Goal: Answer question/provide support

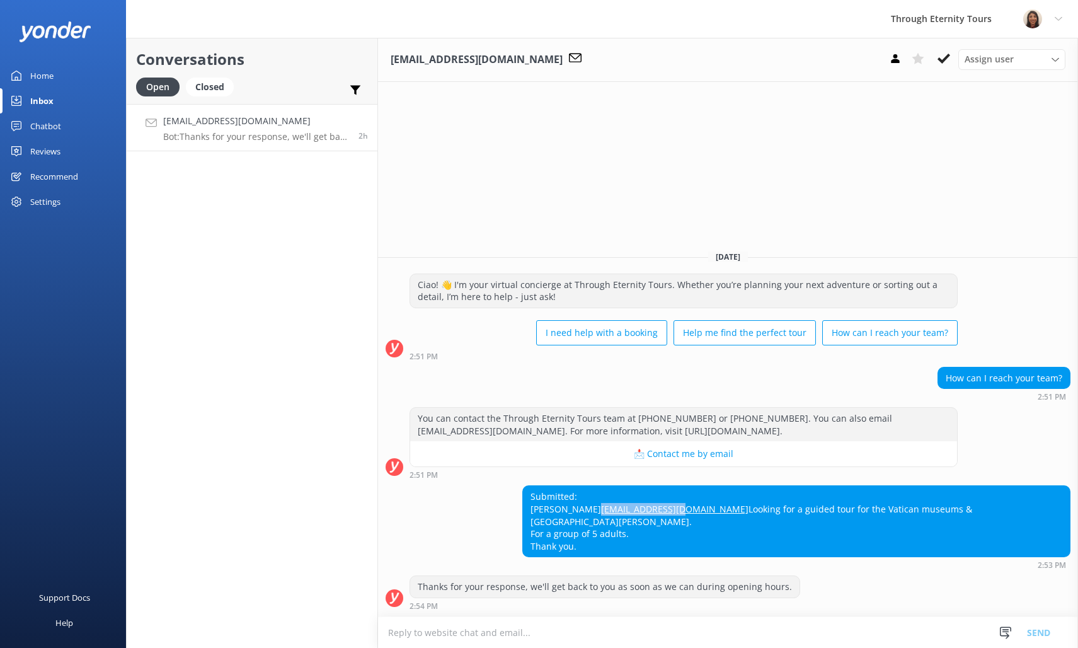
copy link "[EMAIL_ADDRESS][DOMAIN_NAME]"
click at [783, 494] on div "Submitted: [PERSON_NAME] S [EMAIL_ADDRESS][DOMAIN_NAME] Looking for a guided to…" at bounding box center [796, 521] width 547 height 71
copy div "[PERSON_NAME]"
copy link "[EMAIL_ADDRESS][DOMAIN_NAME]"
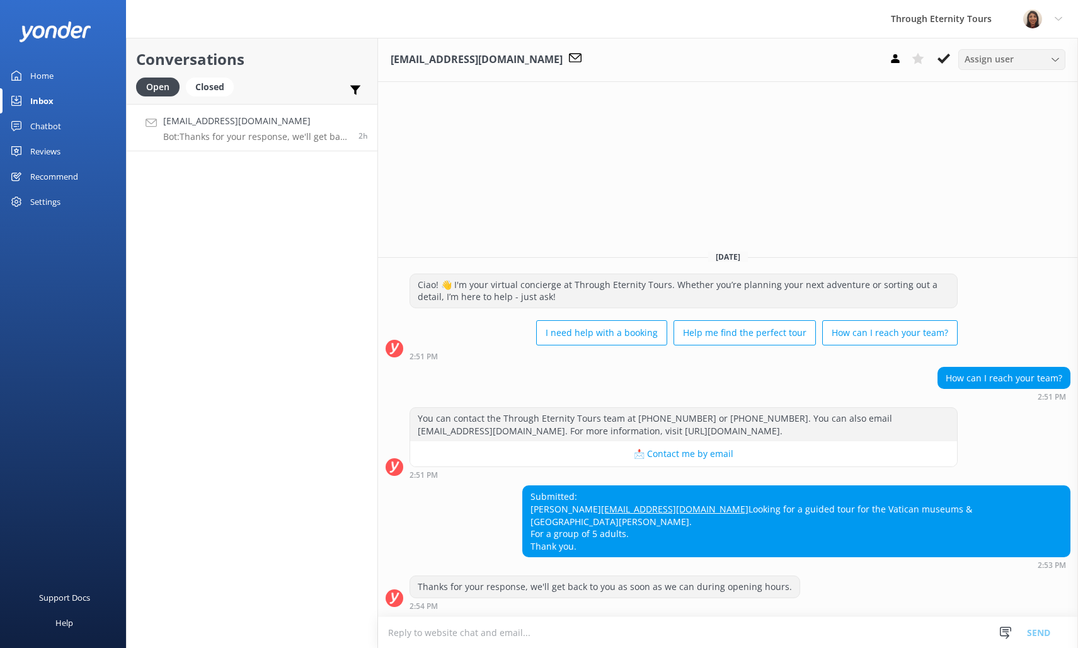
click at [985, 62] on span "Assign user" at bounding box center [989, 59] width 49 height 14
click at [990, 166] on div "[PERSON_NAME] [PERSON_NAME]" at bounding box center [1015, 169] width 100 height 26
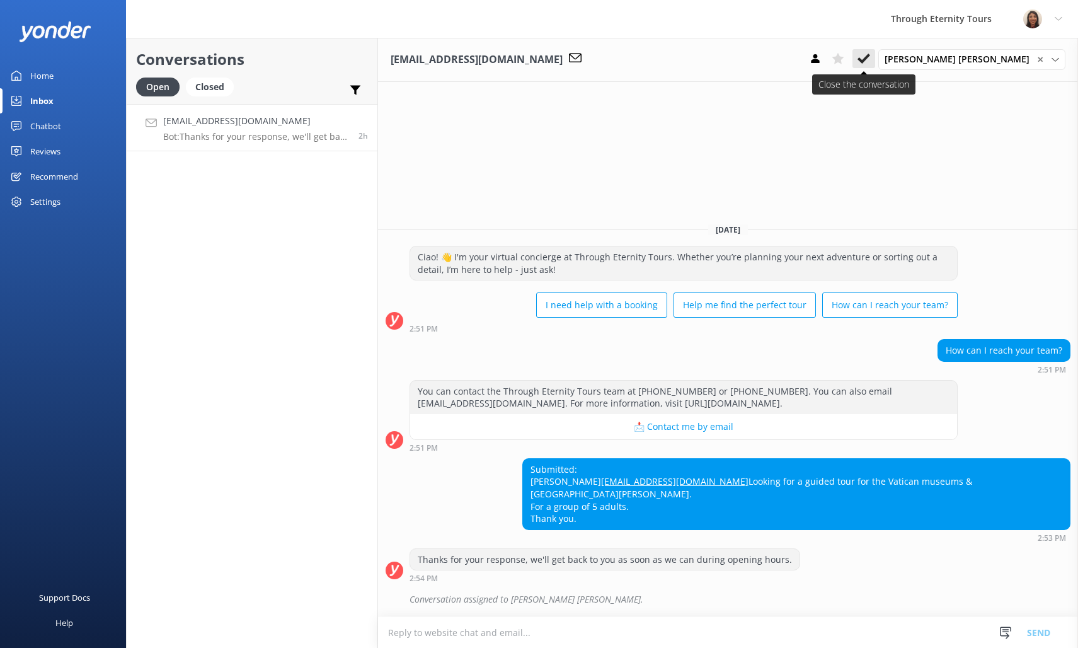
click at [870, 62] on icon at bounding box center [863, 58] width 13 height 13
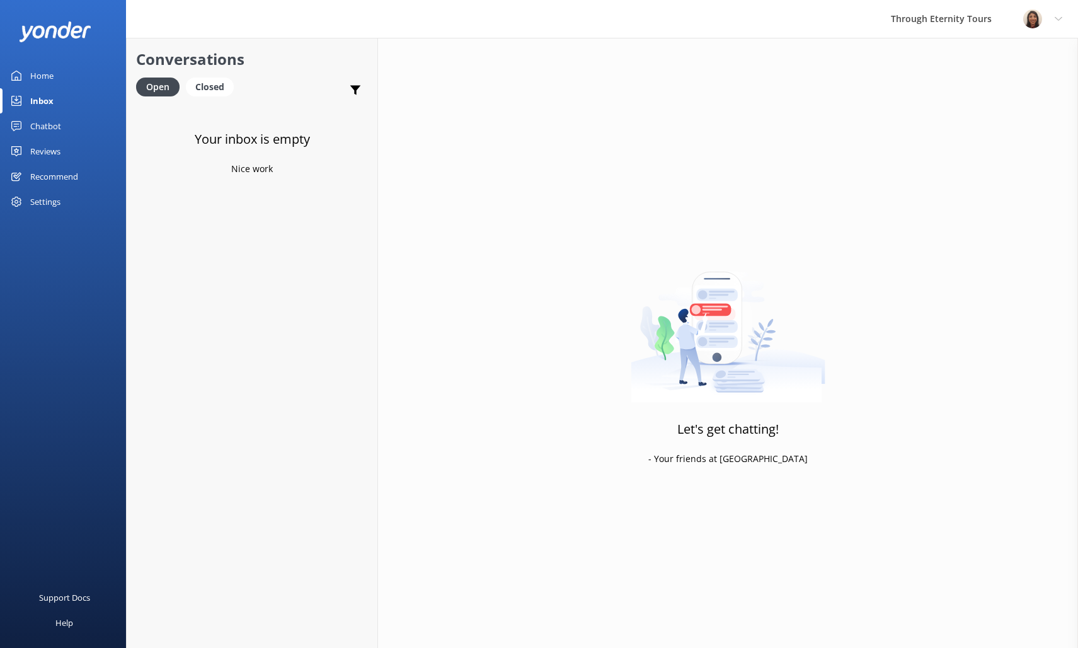
click at [226, 381] on div "Your inbox is empty Nice work" at bounding box center [252, 428] width 251 height 648
click at [66, 77] on link "Home" at bounding box center [63, 75] width 126 height 25
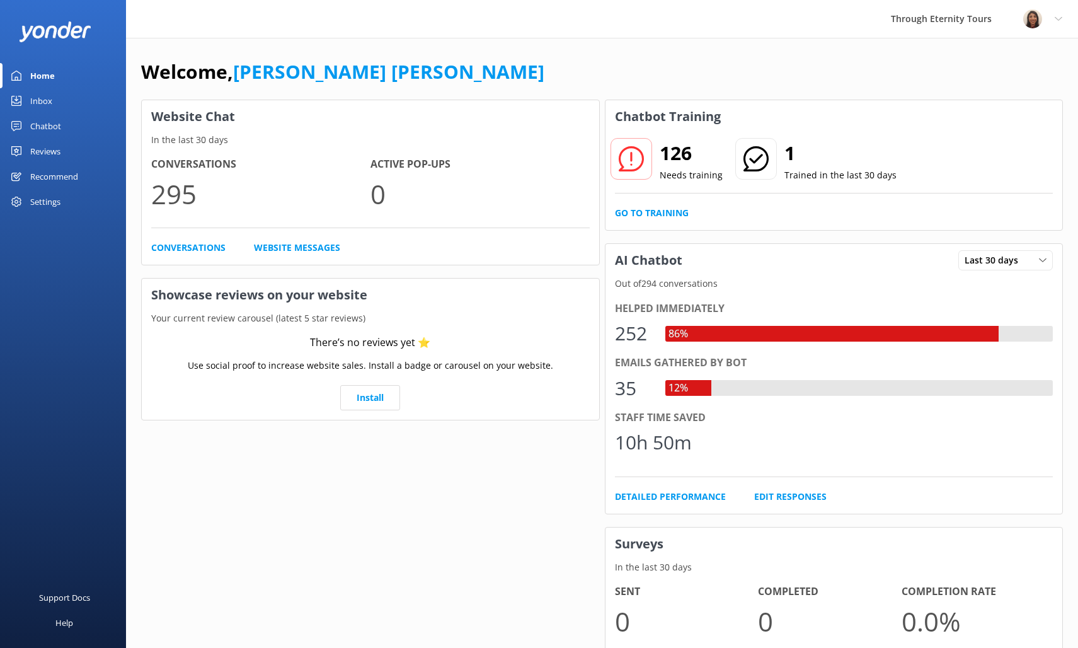
click at [16, 98] on use at bounding box center [16, 101] width 10 height 10
